Goal: Browse casually

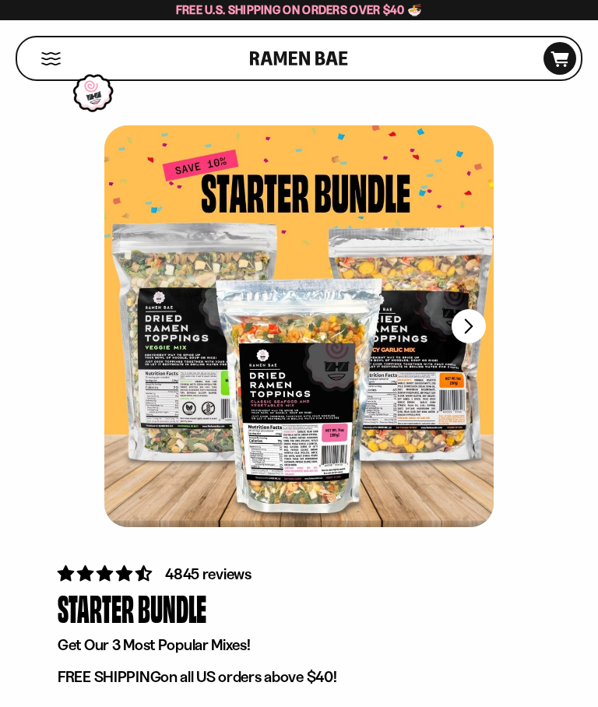
click at [477, 324] on button "FADCB6FD-DFAB-4417-9F21-029242090B77" at bounding box center [469, 326] width 34 height 34
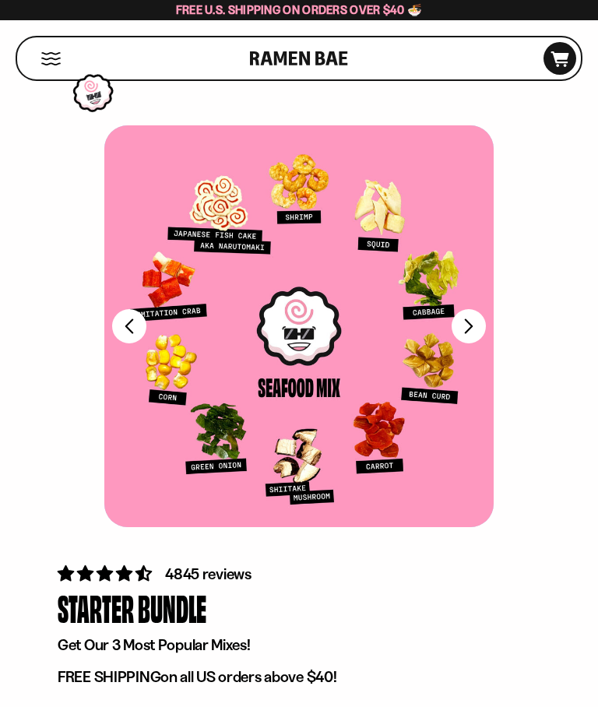
click at [480, 333] on button "FADCB6FD-DFAB-4417-9F21-029242090B77" at bounding box center [469, 326] width 34 height 34
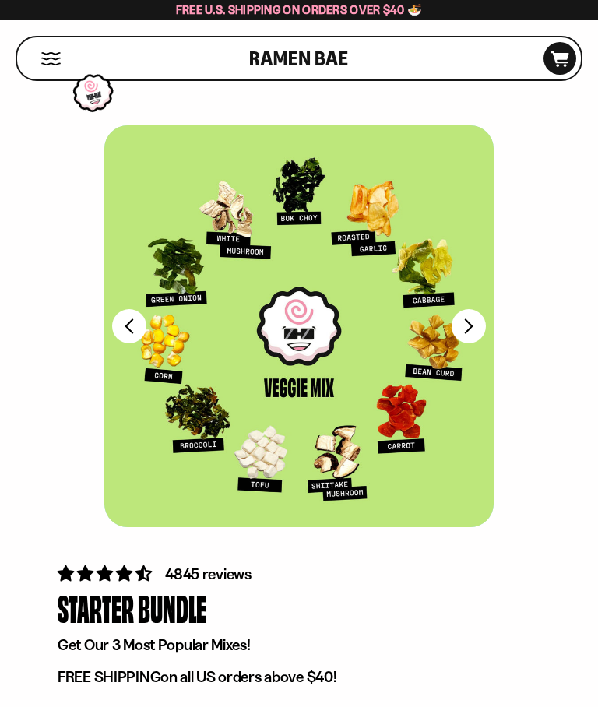
click at [481, 345] on div at bounding box center [298, 326] width 389 height 402
click at [482, 341] on div at bounding box center [298, 326] width 389 height 402
click at [477, 332] on button "FADCB6FD-DFAB-4417-9F21-029242090B77" at bounding box center [469, 326] width 34 height 34
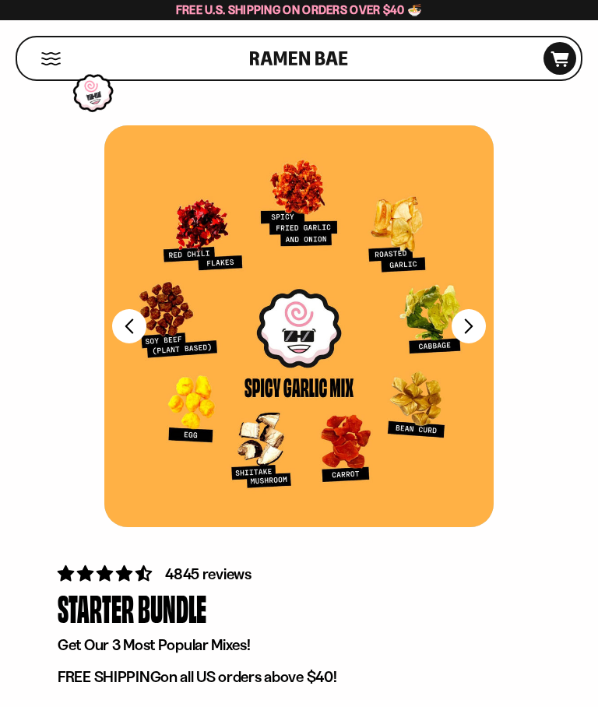
click at [478, 331] on button "FADCB6FD-DFAB-4417-9F21-029242090B77" at bounding box center [469, 326] width 34 height 34
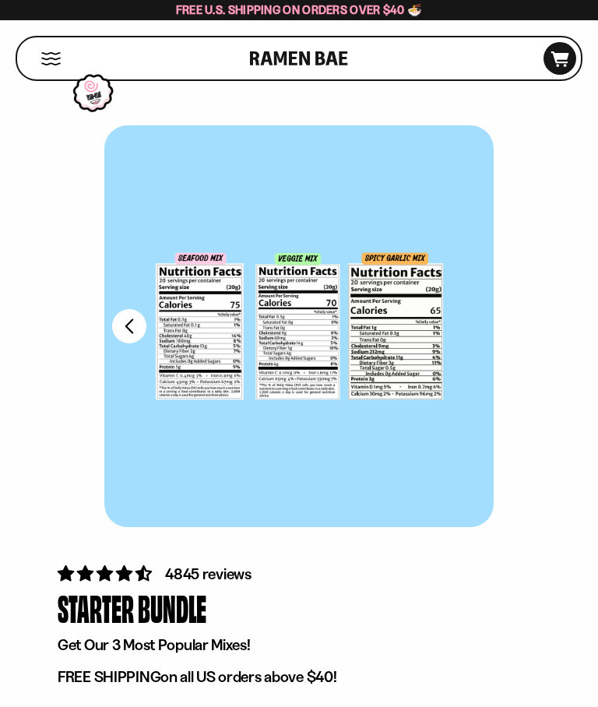
click at [124, 324] on button "FADCB6FD-DFAB-4417-9F21-029242090B77" at bounding box center [129, 326] width 34 height 34
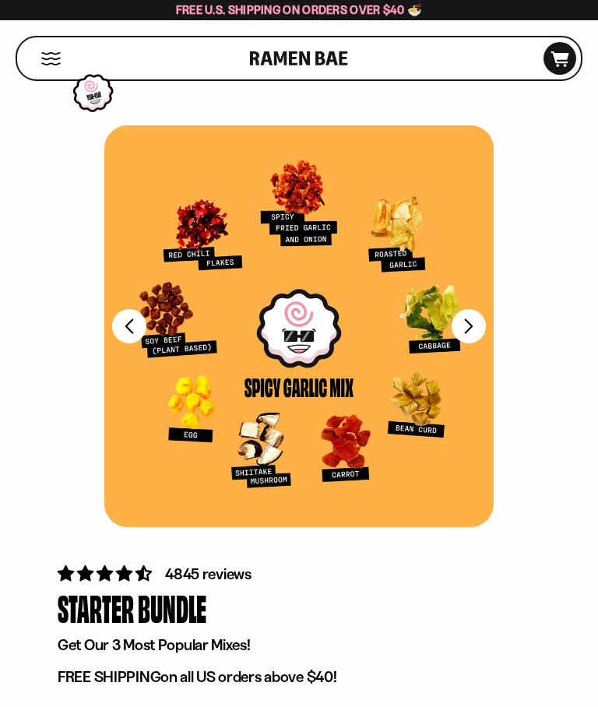
click at [119, 329] on button "FADCB6FD-DFAB-4417-9F21-029242090B77" at bounding box center [129, 326] width 34 height 34
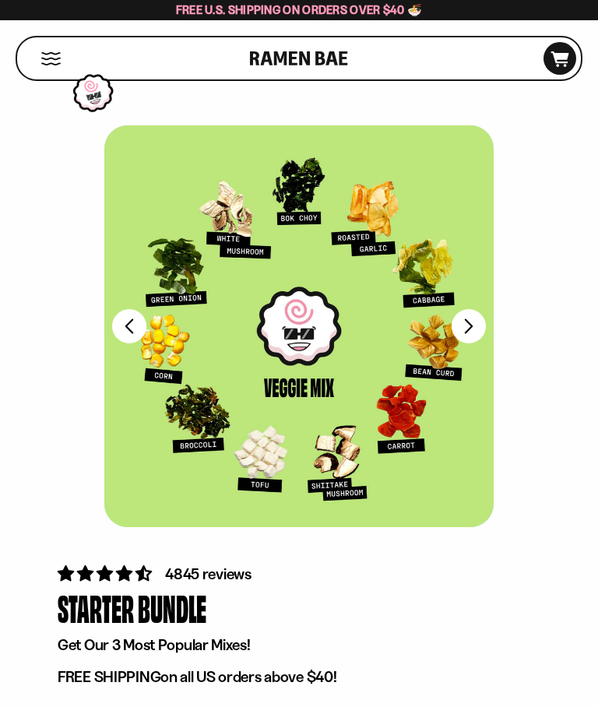
click at [121, 331] on button "FADCB6FD-DFAB-4417-9F21-029242090B77" at bounding box center [129, 326] width 34 height 34
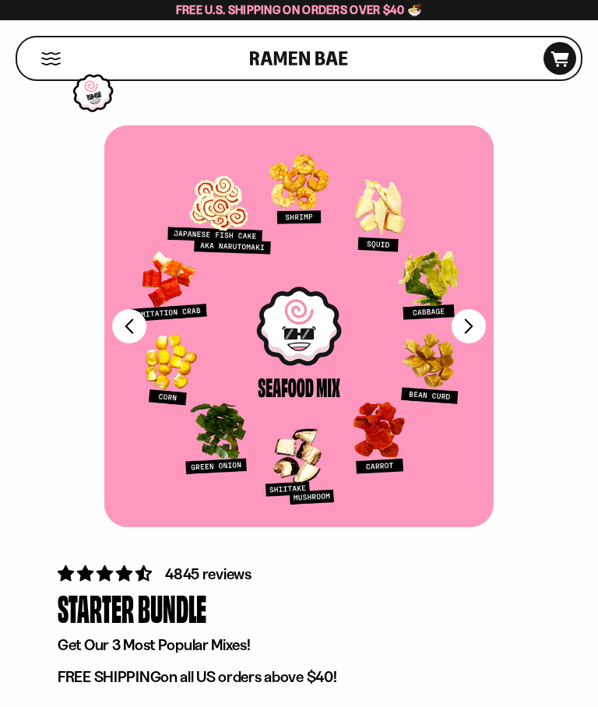
click at [121, 336] on button "FADCB6FD-DFAB-4417-9F21-029242090B77" at bounding box center [129, 326] width 34 height 34
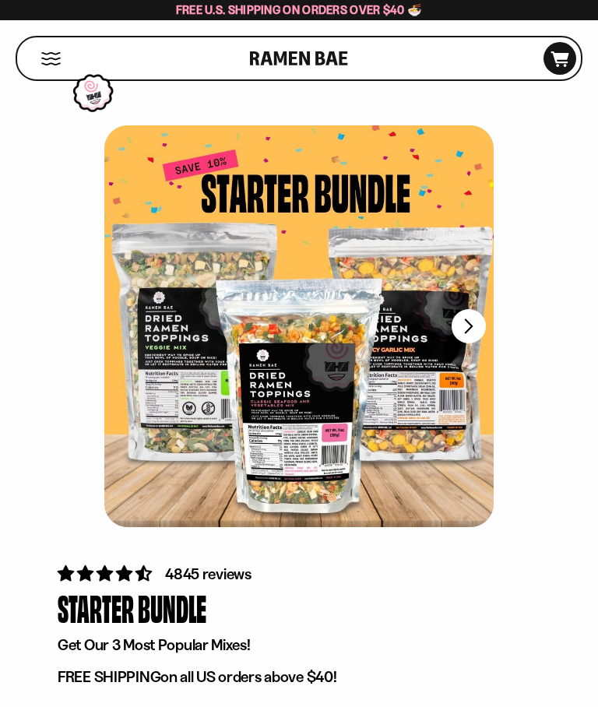
click at [484, 342] on div at bounding box center [298, 326] width 389 height 402
click at [474, 331] on button "FADCB6FD-DFAB-4417-9F21-029242090B77" at bounding box center [469, 326] width 34 height 34
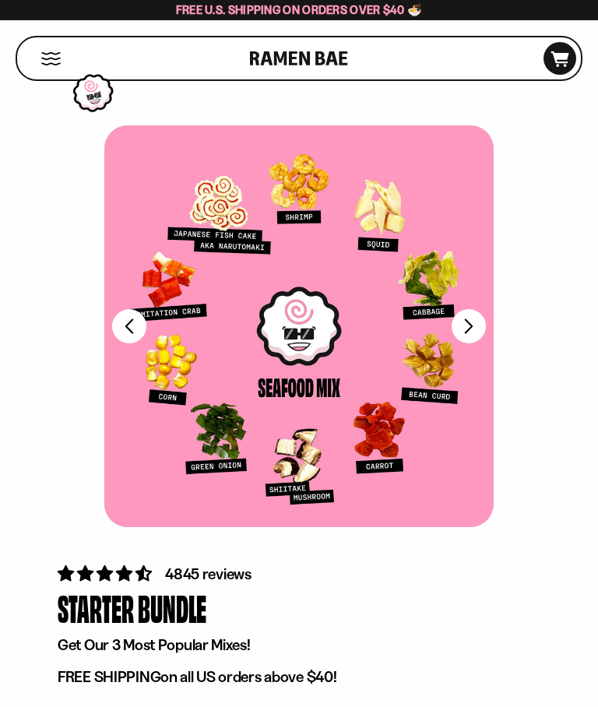
click at [473, 335] on button "FADCB6FD-DFAB-4417-9F21-029242090B77" at bounding box center [469, 326] width 34 height 34
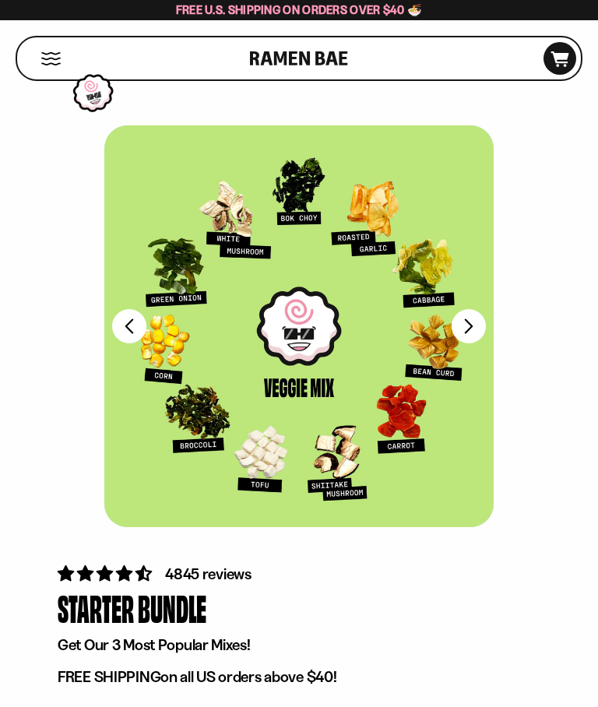
click at [474, 337] on button "FADCB6FD-DFAB-4417-9F21-029242090B77" at bounding box center [469, 326] width 34 height 34
